Goal: Task Accomplishment & Management: Use online tool/utility

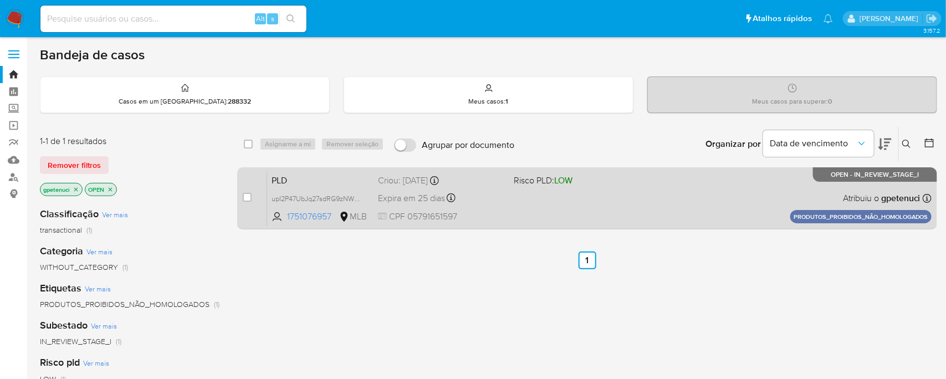
click at [321, 181] on span "PLD" at bounding box center [320, 179] width 98 height 14
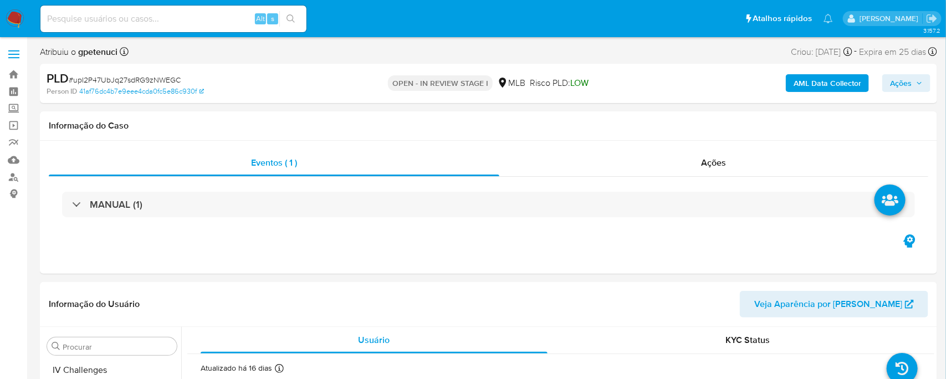
scroll to position [495, 0]
select select "10"
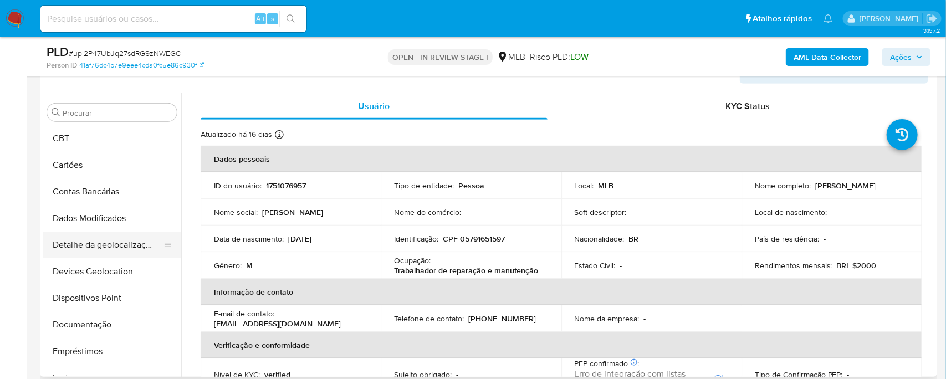
scroll to position [43, 0]
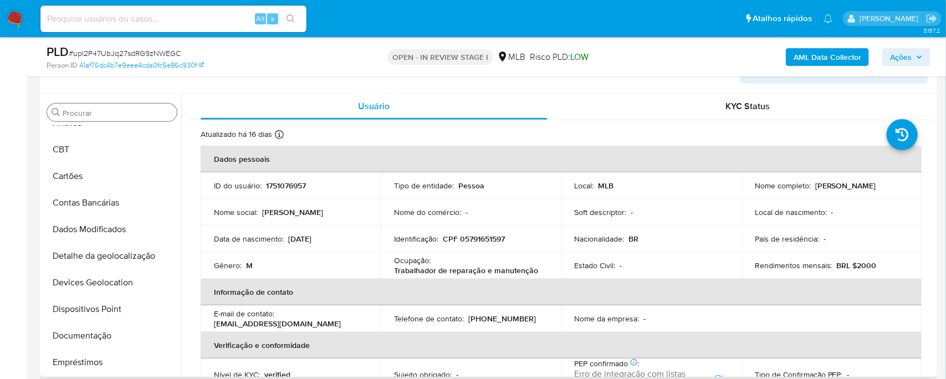
click at [98, 113] on input "Procurar" at bounding box center [118, 113] width 110 height 10
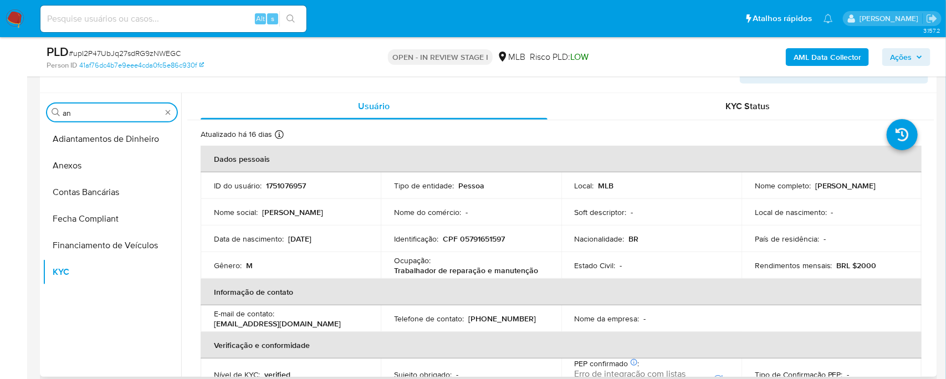
scroll to position [0, 0]
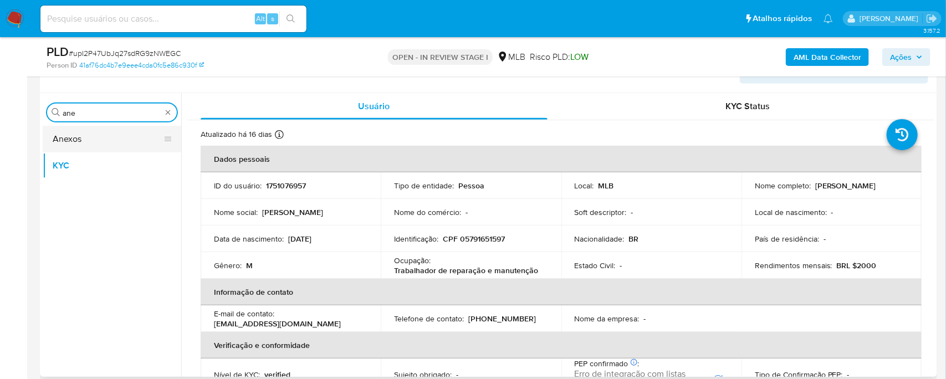
type input "ane"
click at [72, 135] on button "Anexos" at bounding box center [108, 139] width 130 height 27
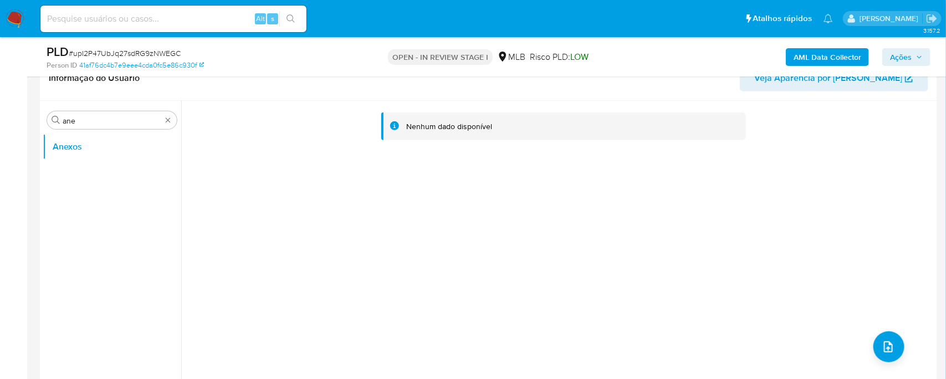
scroll to position [192, 0]
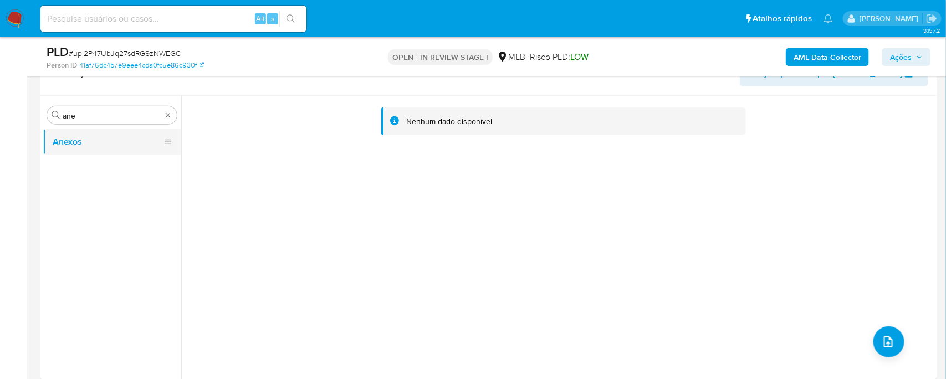
click at [83, 143] on button "Anexos" at bounding box center [108, 142] width 130 height 27
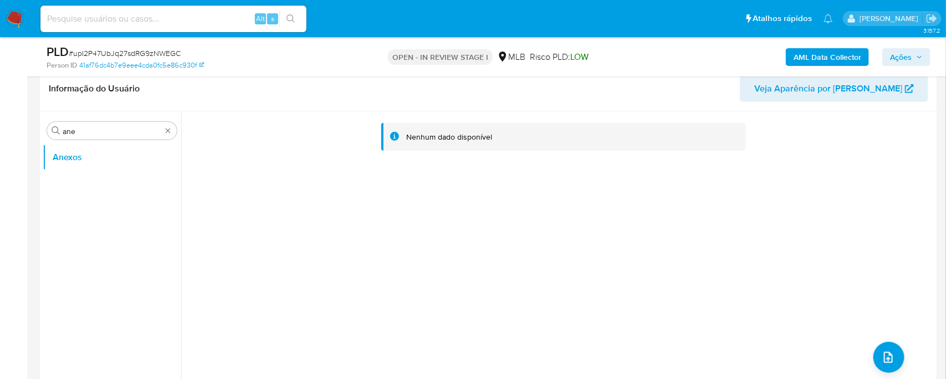
scroll to position [178, 0]
click at [882, 356] on icon "upload-file" at bounding box center [888, 355] width 13 height 13
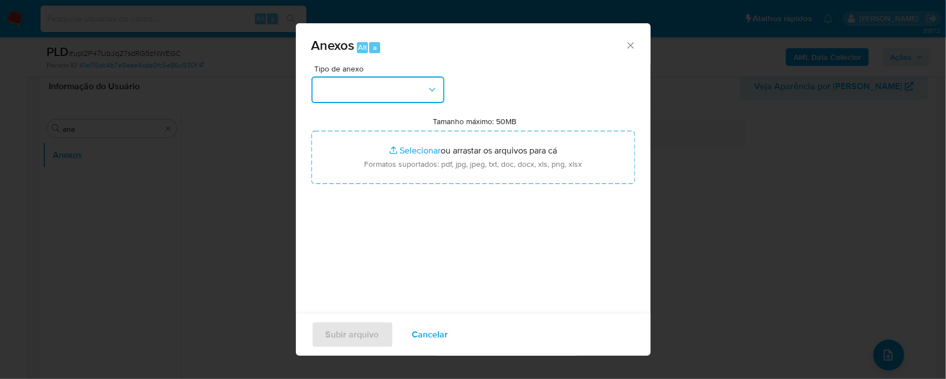
click at [392, 96] on button "button" at bounding box center [377, 89] width 133 height 27
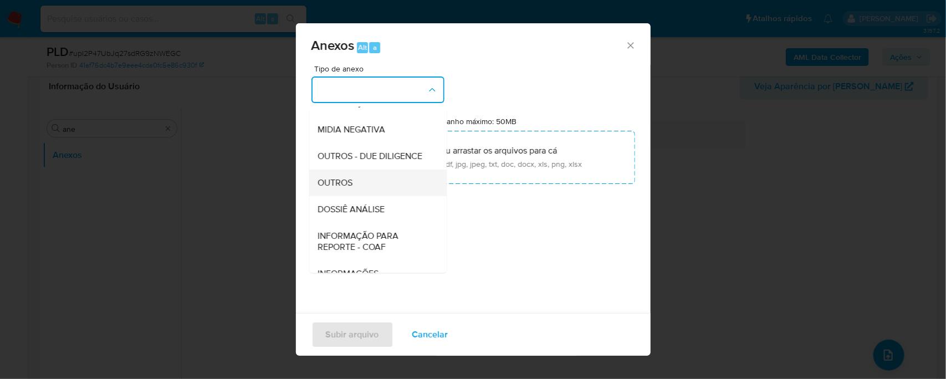
scroll to position [131, 0]
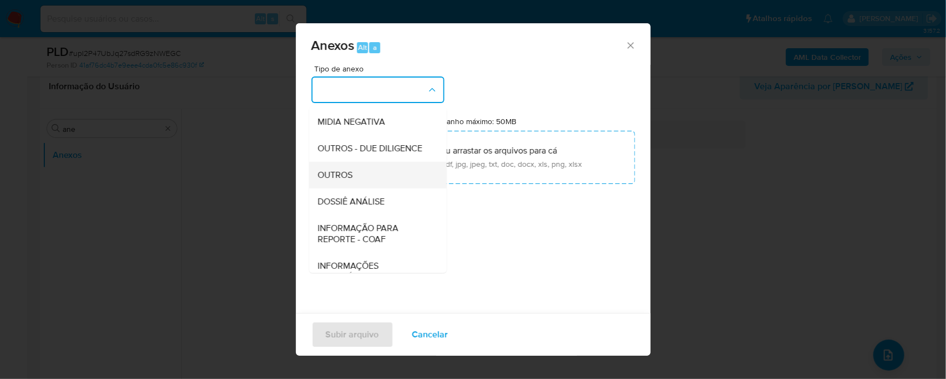
click at [367, 175] on div "OUTROS" at bounding box center [373, 175] width 113 height 27
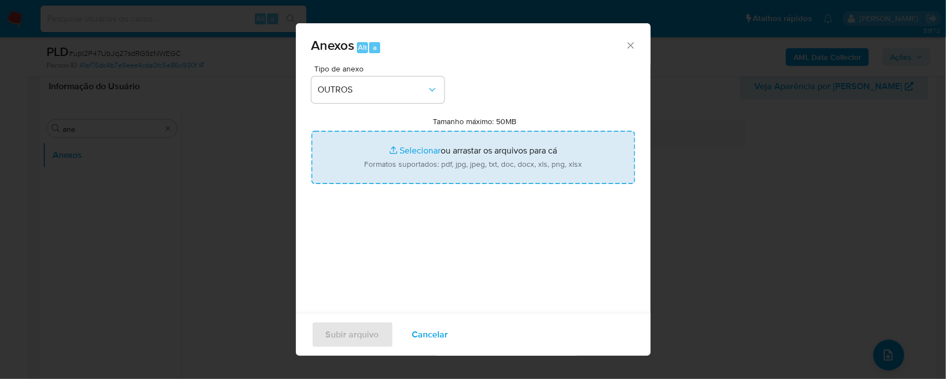
click at [380, 167] on input "Tamanho máximo: 50MB Selecionar arquivos" at bounding box center [473, 157] width 324 height 53
type input "C:\fakepath\Mulan 1751076957_2025_09_03_09_10_33 (1).xlsx"
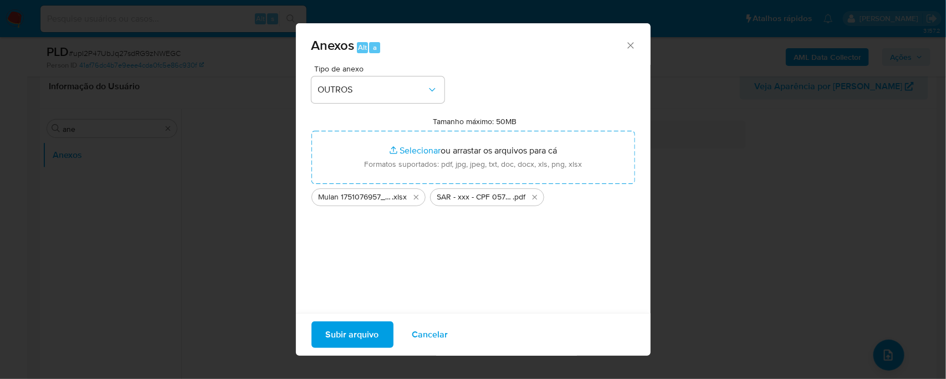
click at [326, 332] on span "Subir arquivo" at bounding box center [352, 334] width 53 height 24
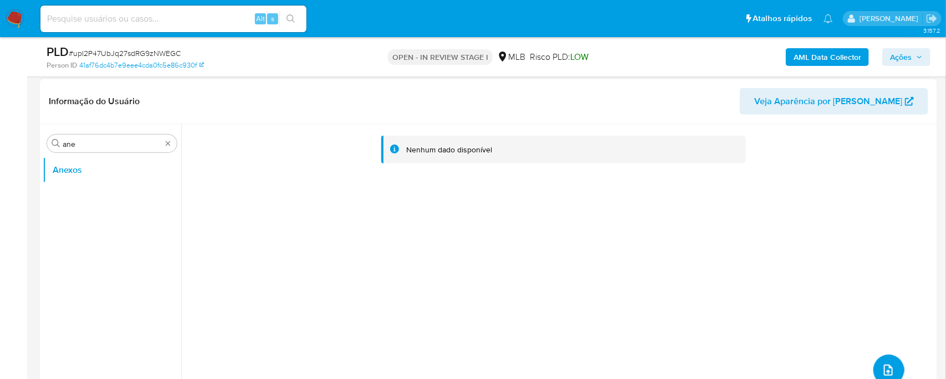
scroll to position [157, 0]
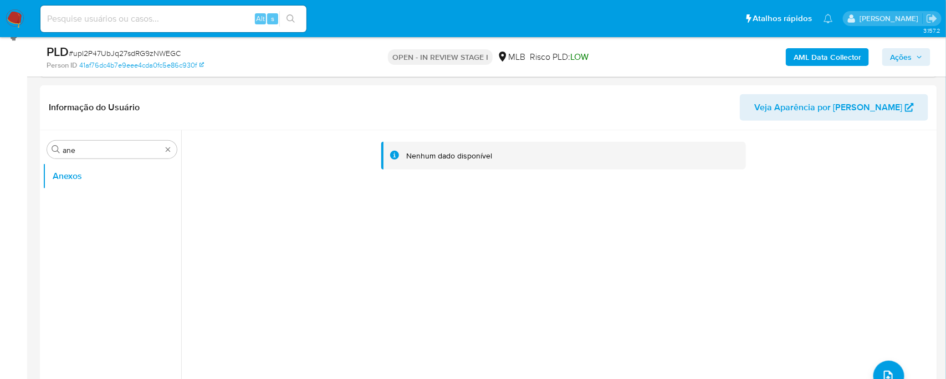
click at [903, 57] on span "Ações" at bounding box center [901, 57] width 22 height 18
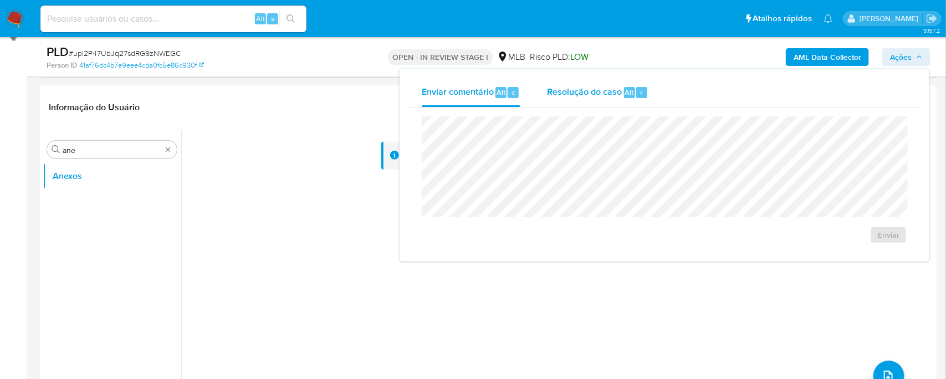
click at [592, 96] on span "Resolução do caso" at bounding box center [584, 91] width 75 height 13
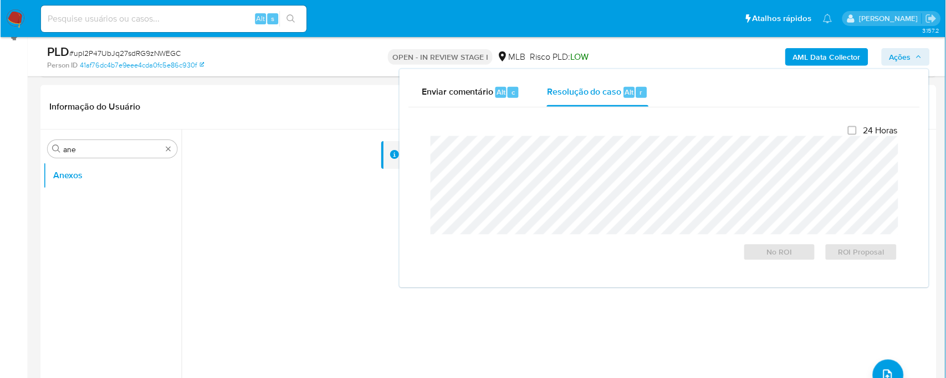
scroll to position [157, 0]
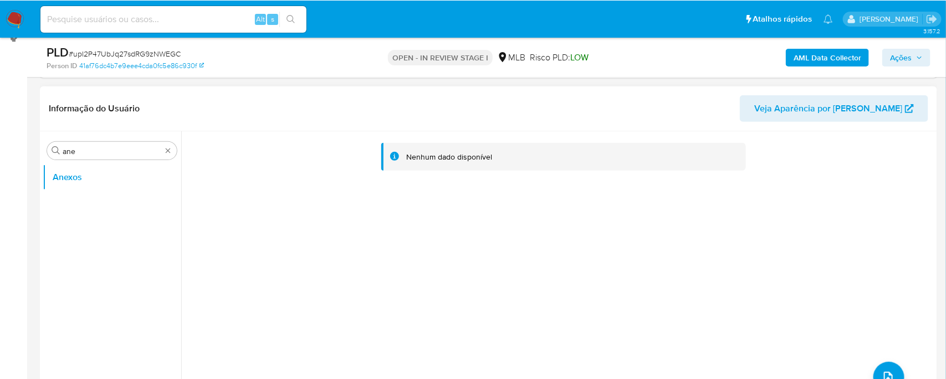
scroll to position [157, 0]
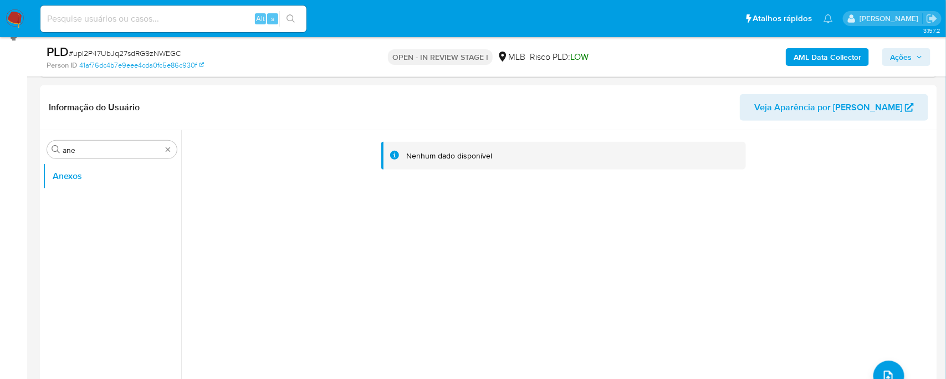
click at [908, 57] on span "Ações" at bounding box center [901, 57] width 22 height 18
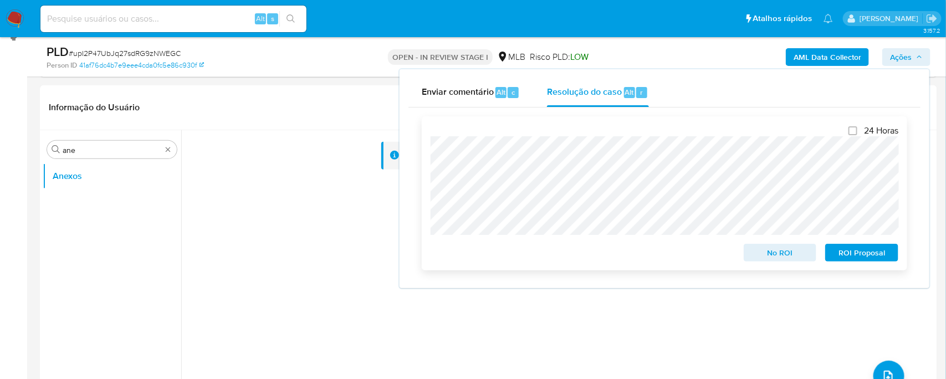
click at [880, 257] on span "ROI Proposal" at bounding box center [862, 253] width 58 height 16
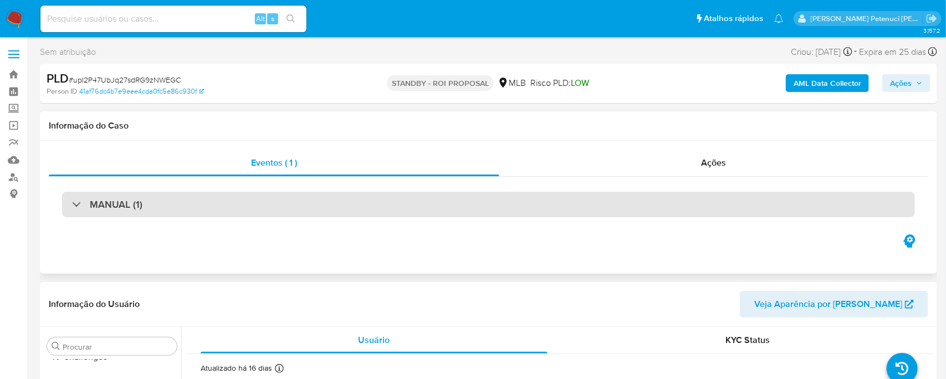
scroll to position [4, 0]
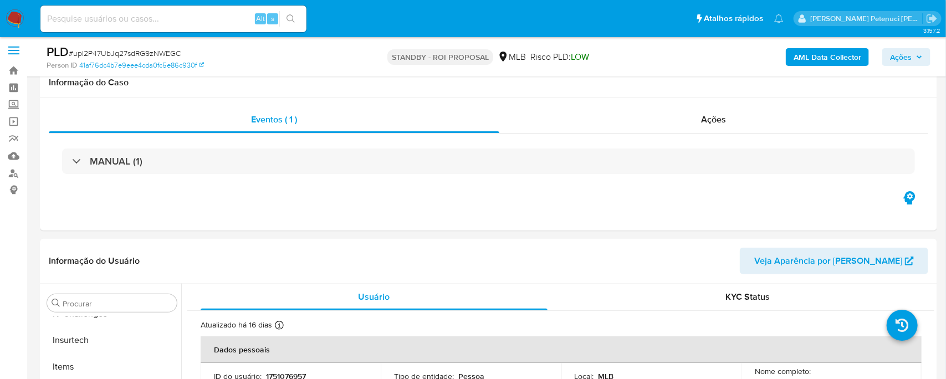
select select "10"
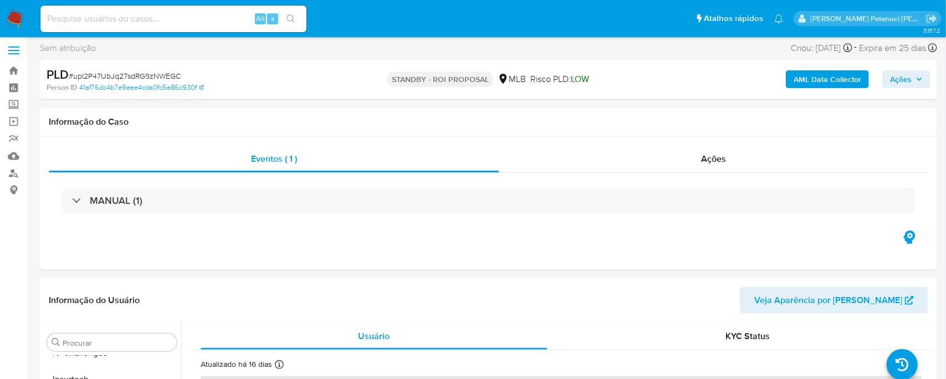
scroll to position [0, 0]
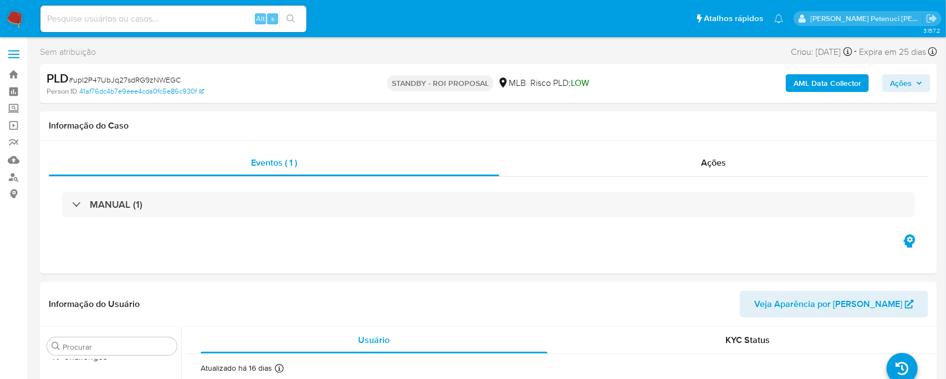
click at [9, 57] on span at bounding box center [13, 58] width 11 height 2
click at [0, 0] on input "checkbox" at bounding box center [0, 0] width 0 height 0
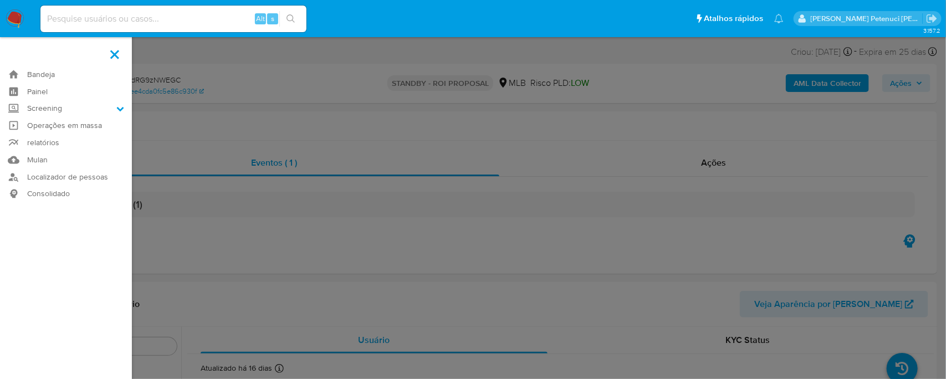
click at [115, 58] on label at bounding box center [115, 54] width 28 height 23
click at [0, 0] on input "checkbox" at bounding box center [0, 0] width 0 height 0
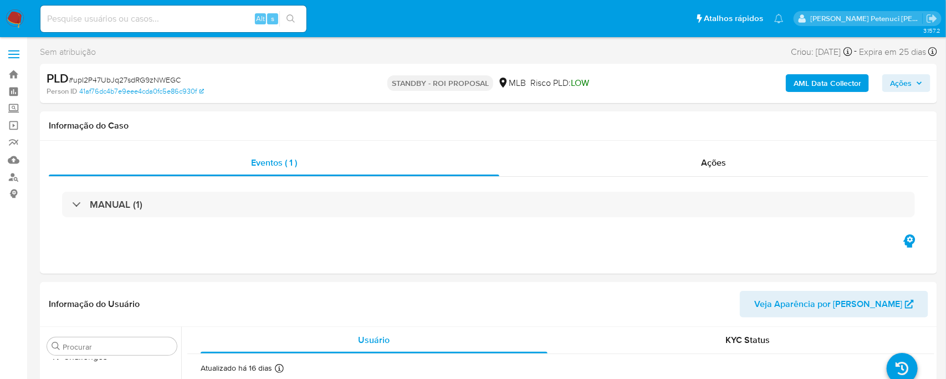
click at [14, 49] on label at bounding box center [14, 54] width 28 height 23
click at [0, 0] on input "checkbox" at bounding box center [0, 0] width 0 height 0
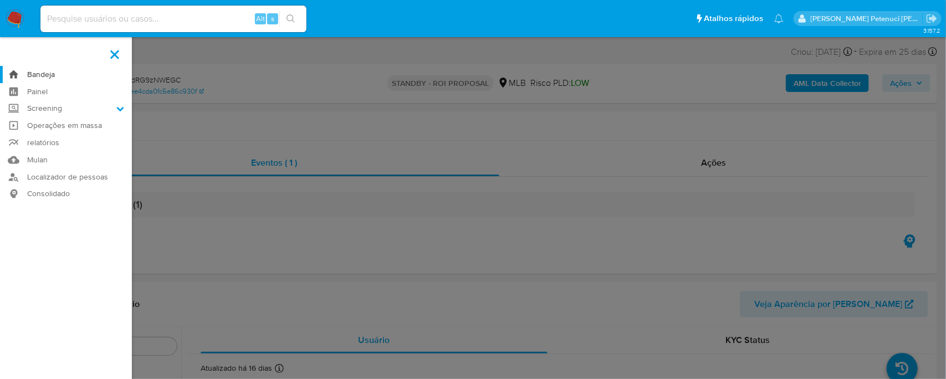
click at [43, 79] on link "Bandeja" at bounding box center [66, 74] width 132 height 17
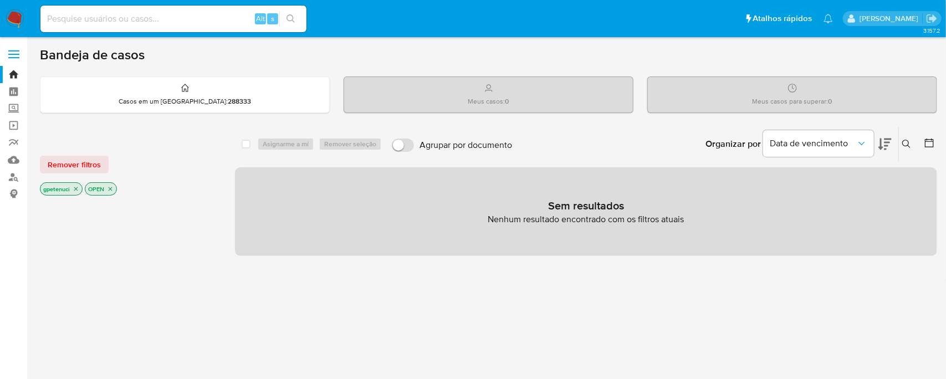
click at [544, 330] on div "select-all-cases-checkbox Asignarme a mí Remover seleção Agrupar por documento …" at bounding box center [586, 376] width 702 height 501
